Goal: Transaction & Acquisition: Purchase product/service

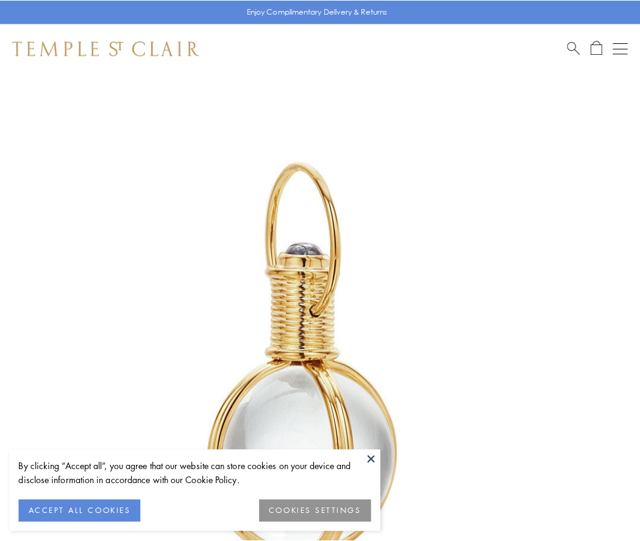
scroll to position [318, 0]
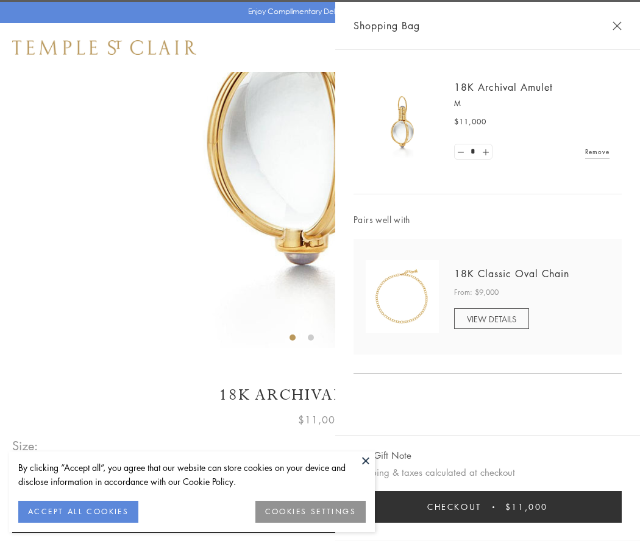
click at [487, 507] on button "Checkout $11,000" at bounding box center [487, 507] width 268 height 32
